Goal: Task Accomplishment & Management: Manage account settings

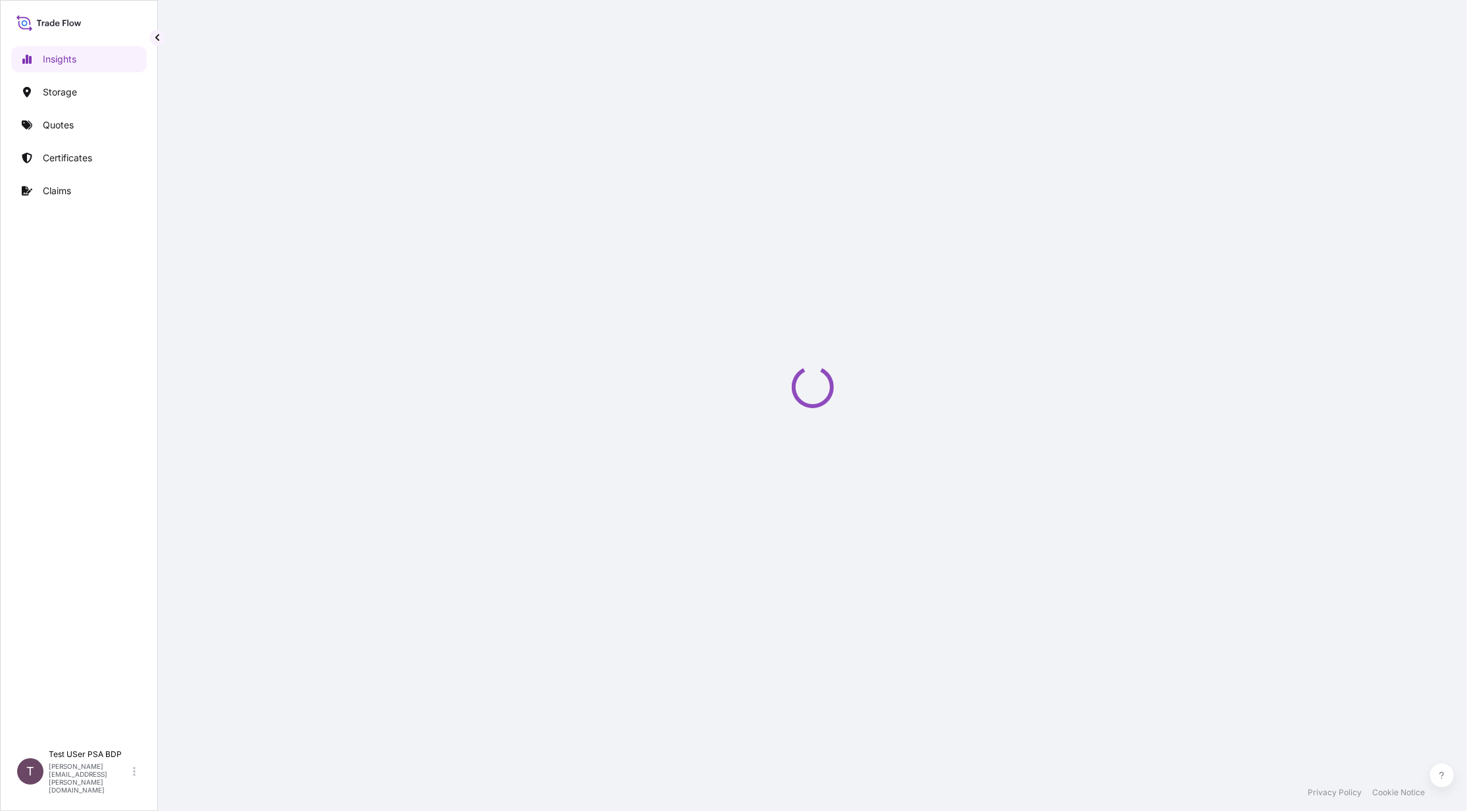
select select "2025"
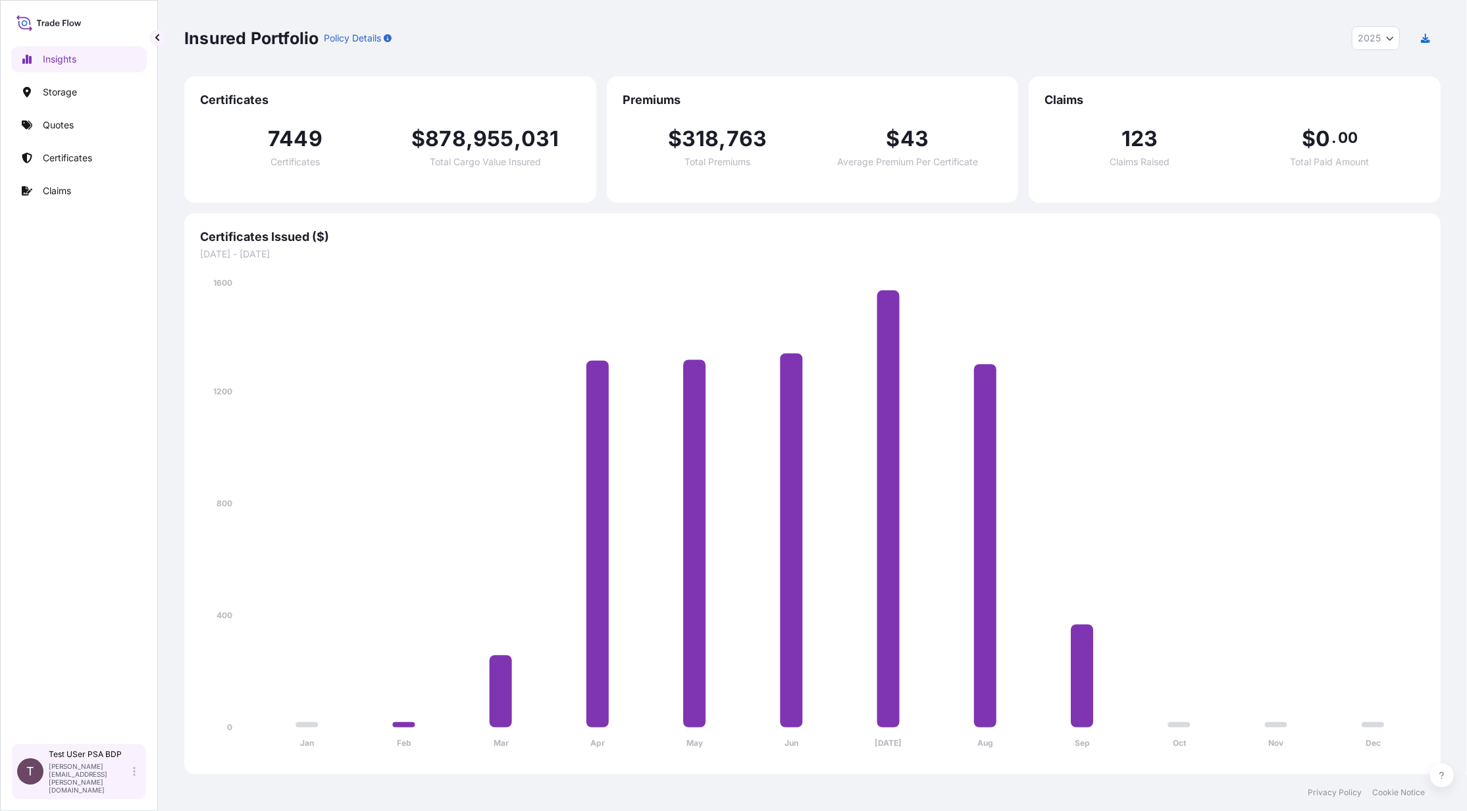
click at [132, 782] on div "Test USer PSA BDP [PERSON_NAME][EMAIL_ADDRESS][PERSON_NAME][DOMAIN_NAME]" at bounding box center [95, 771] width 92 height 45
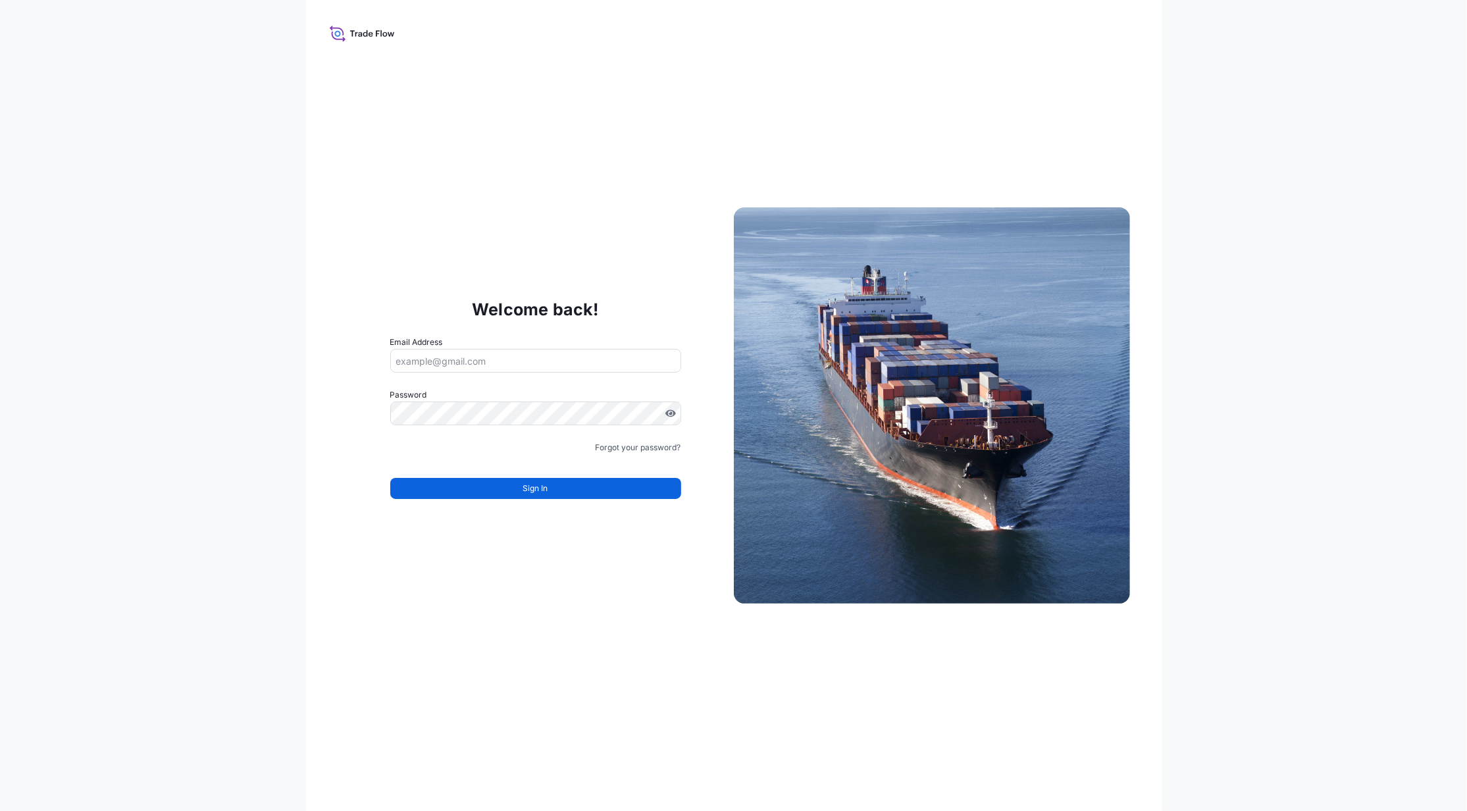
type input "[PERSON_NAME][EMAIL_ADDRESS][PERSON_NAME][DOMAIN_NAME]"
drag, startPoint x: 532, startPoint y: 359, endPoint x: 644, endPoint y: 788, distance: 443.9
click at [367, 361] on div "Welcome back! Email Address [PERSON_NAME][EMAIL_ADDRESS][PERSON_NAME][DOMAIN_NA…" at bounding box center [536, 405] width 396 height 271
click at [623, 448] on link "Forgot your password?" at bounding box center [639, 447] width 86 height 13
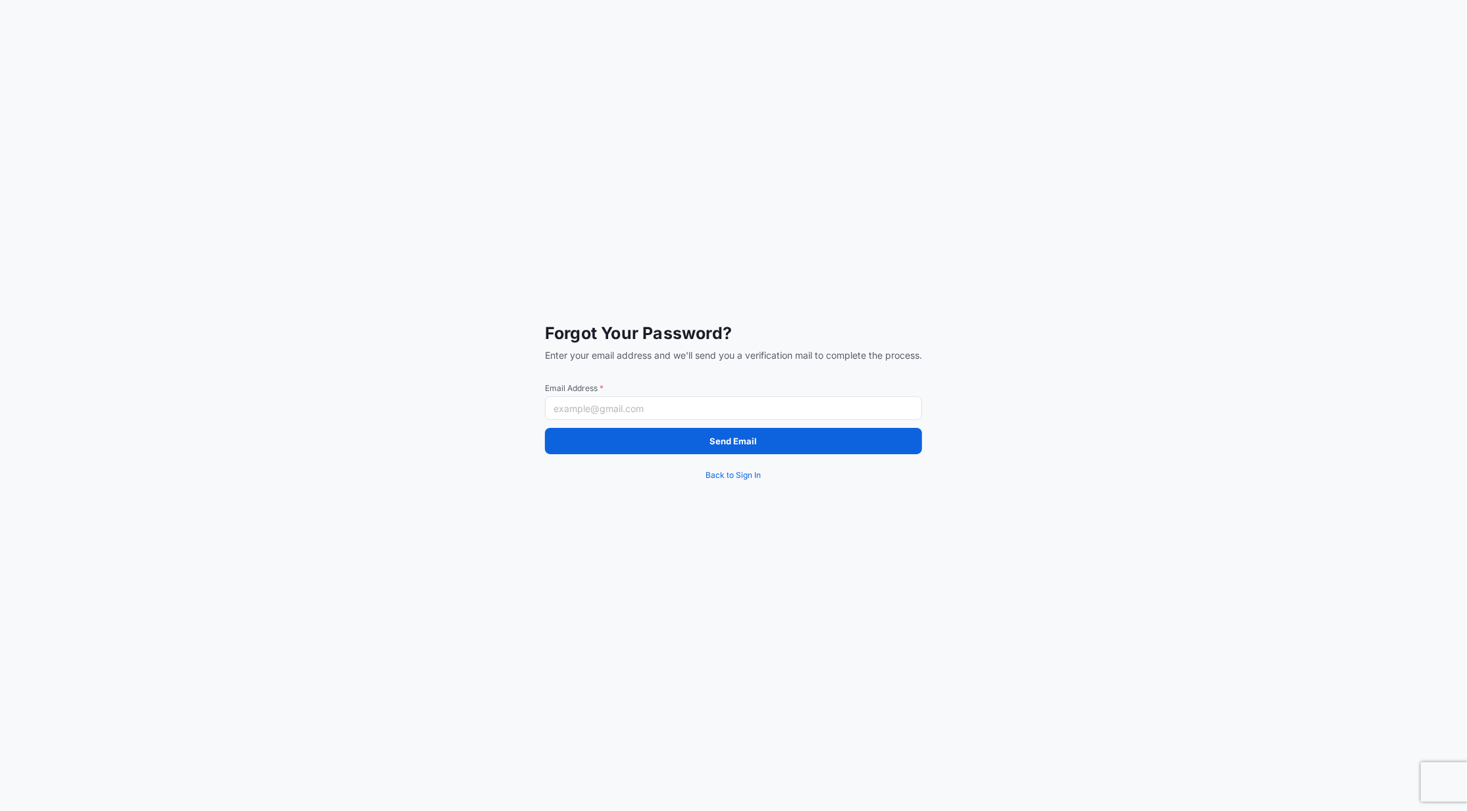
click at [598, 404] on input "Email Address *" at bounding box center [733, 408] width 377 height 24
paste input "[PERSON_NAME][EMAIL_ADDRESS][PERSON_NAME][DOMAIN_NAME]"
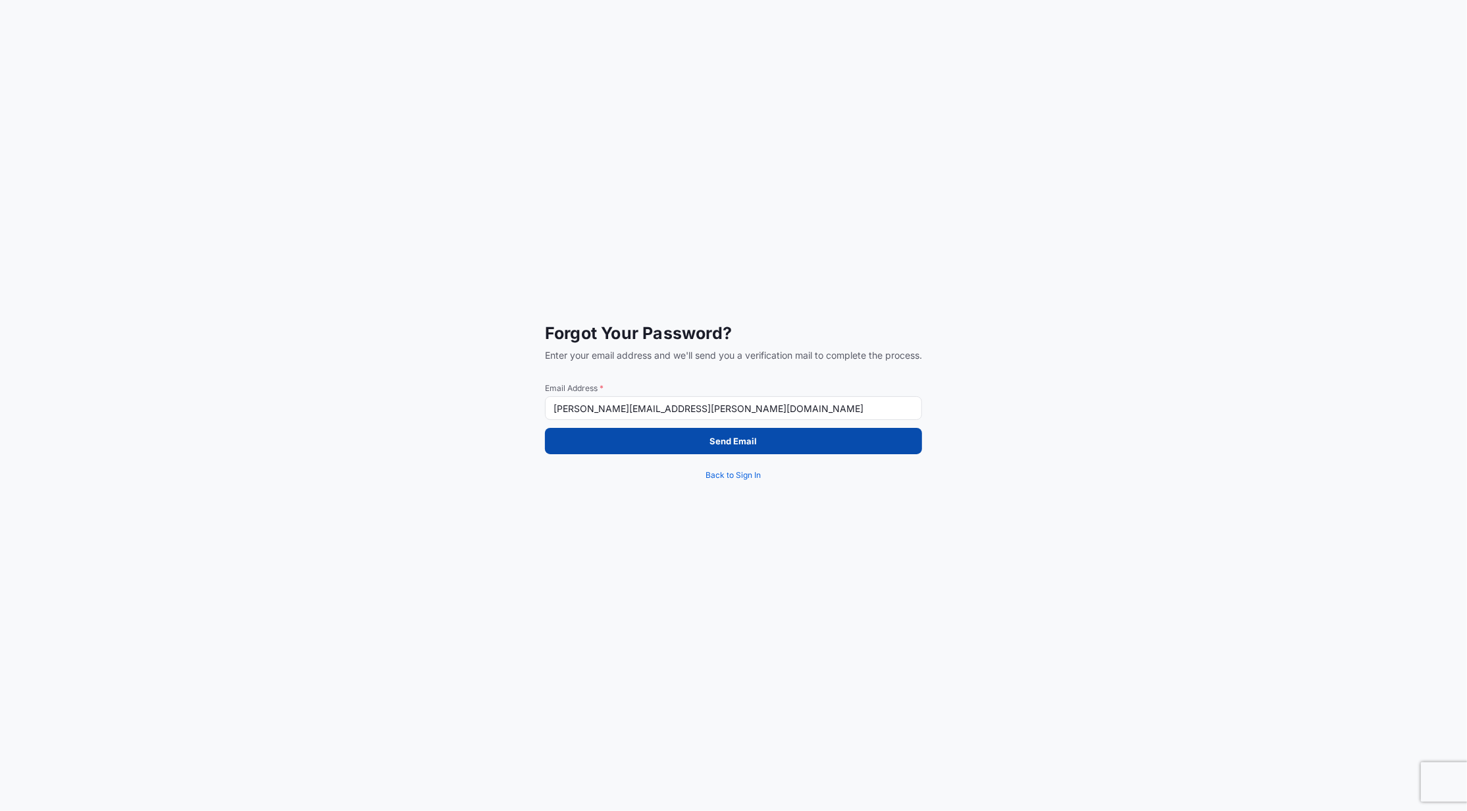
type input "[PERSON_NAME][EMAIL_ADDRESS][PERSON_NAME][DOMAIN_NAME]"
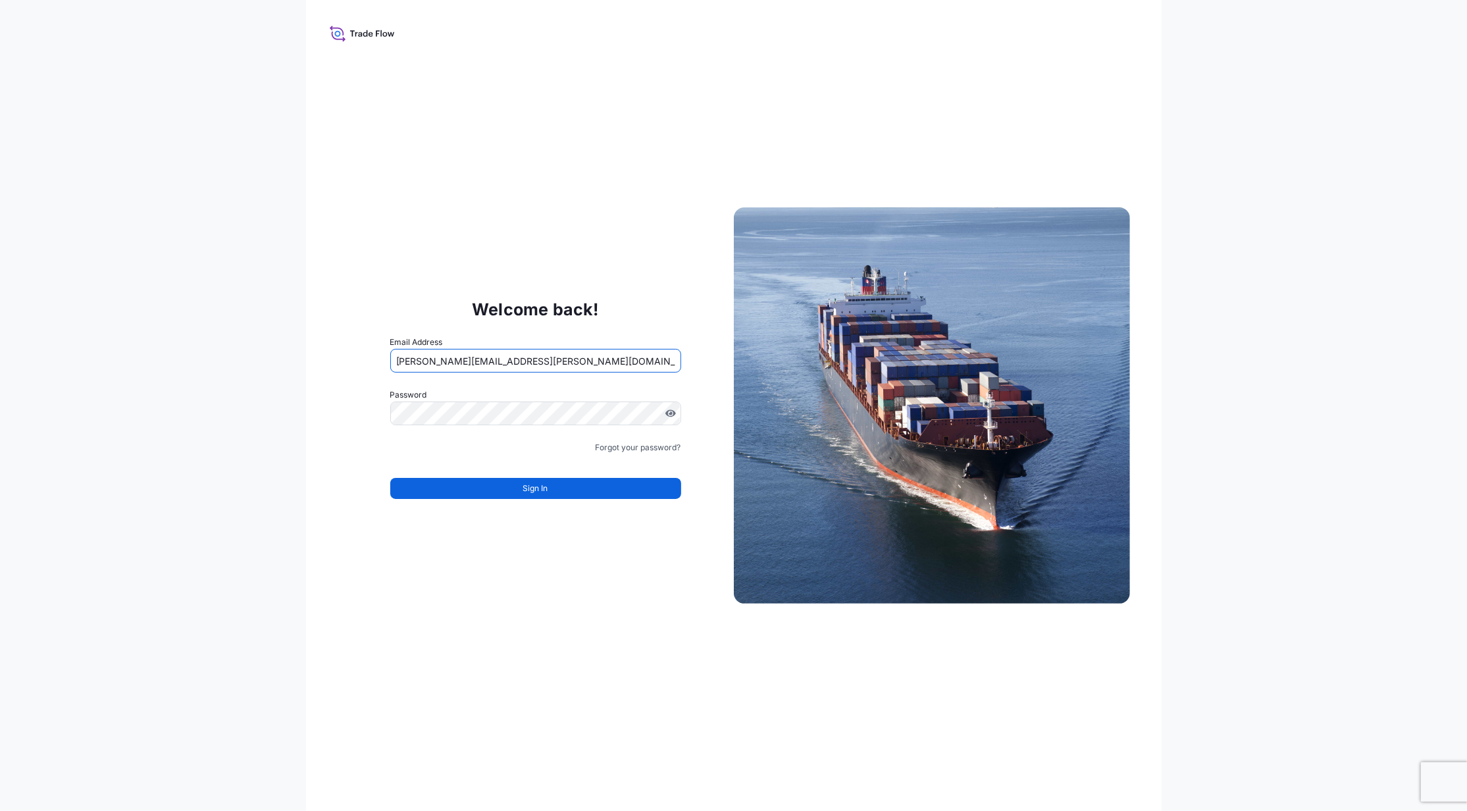
click at [548, 367] on input "[PERSON_NAME][EMAIL_ADDRESS][PERSON_NAME][DOMAIN_NAME]" at bounding box center [535, 361] width 291 height 24
drag, startPoint x: 532, startPoint y: 356, endPoint x: 351, endPoint y: 363, distance: 180.5
click at [351, 363] on div "Welcome back! Email Address [PERSON_NAME][EMAIL_ADDRESS][PERSON_NAME][DOMAIN_NA…" at bounding box center [536, 405] width 396 height 271
paste input "transportesfink"
type input "[PERSON_NAME][EMAIL_ADDRESS][PERSON_NAME][DOMAIN_NAME]"
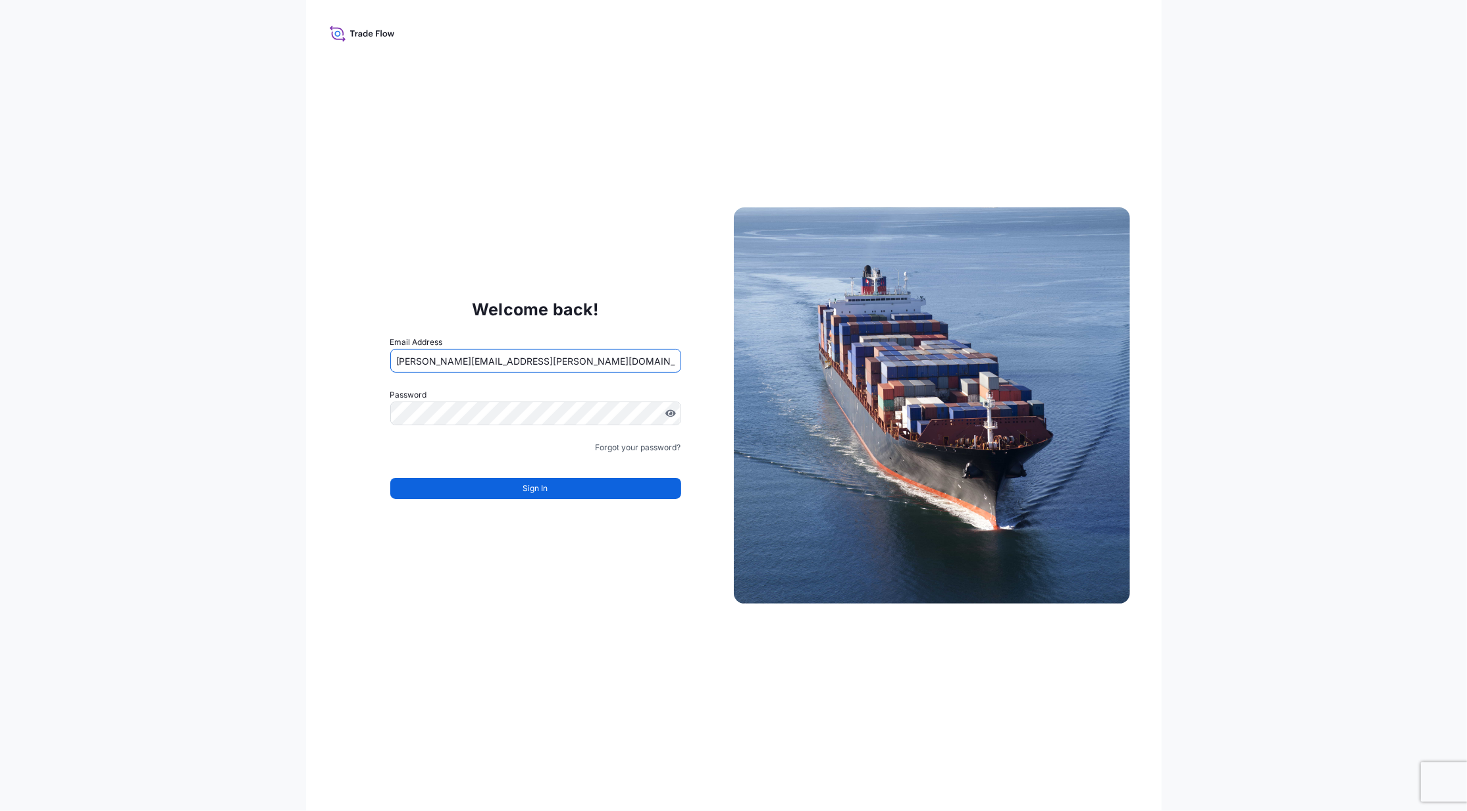
click at [296, 500] on div "Welcome back! Email Address [PERSON_NAME][EMAIL_ADDRESS][PERSON_NAME][DOMAIN_NA…" at bounding box center [733, 405] width 1467 height 811
click at [525, 491] on span "Sign In" at bounding box center [535, 488] width 25 height 13
